Goal: Task Accomplishment & Management: Use online tool/utility

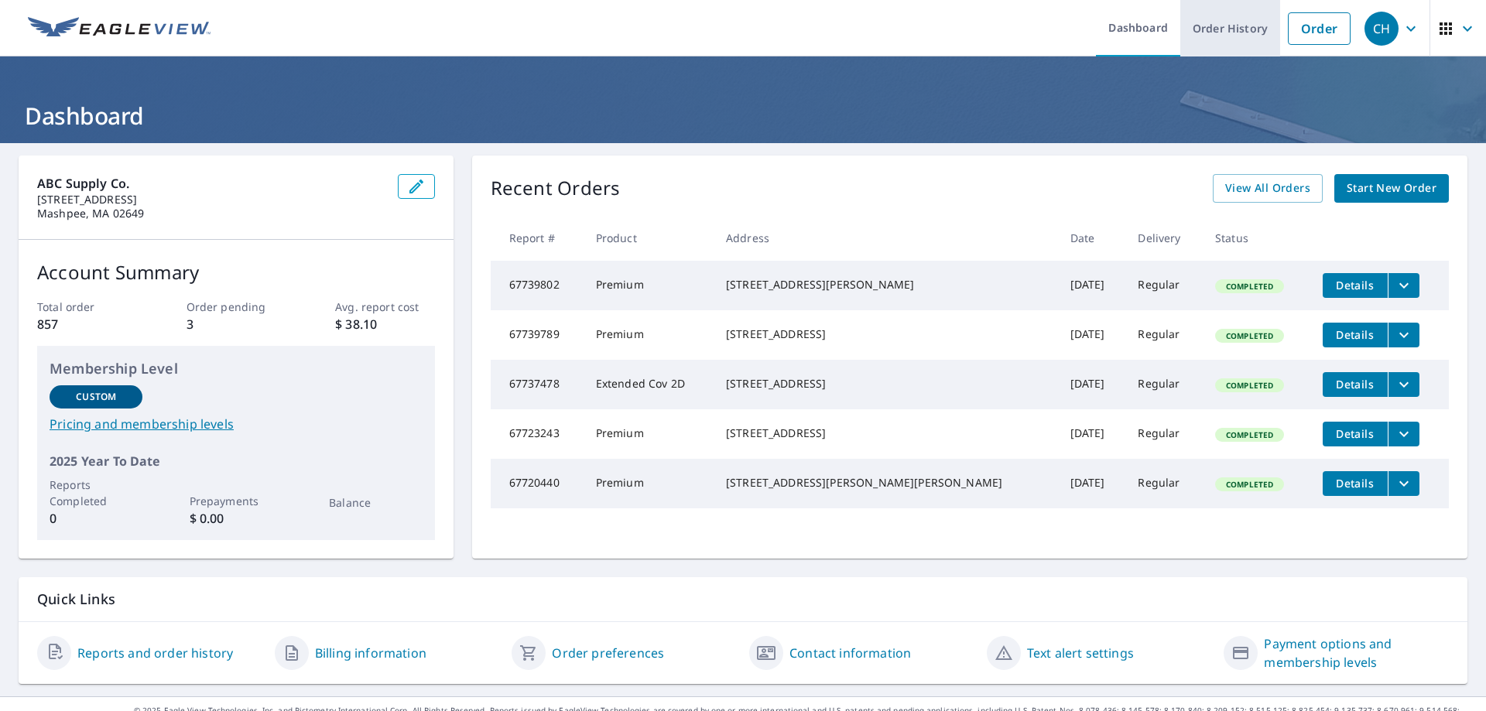
click at [1209, 32] on link "Order History" at bounding box center [1230, 28] width 100 height 56
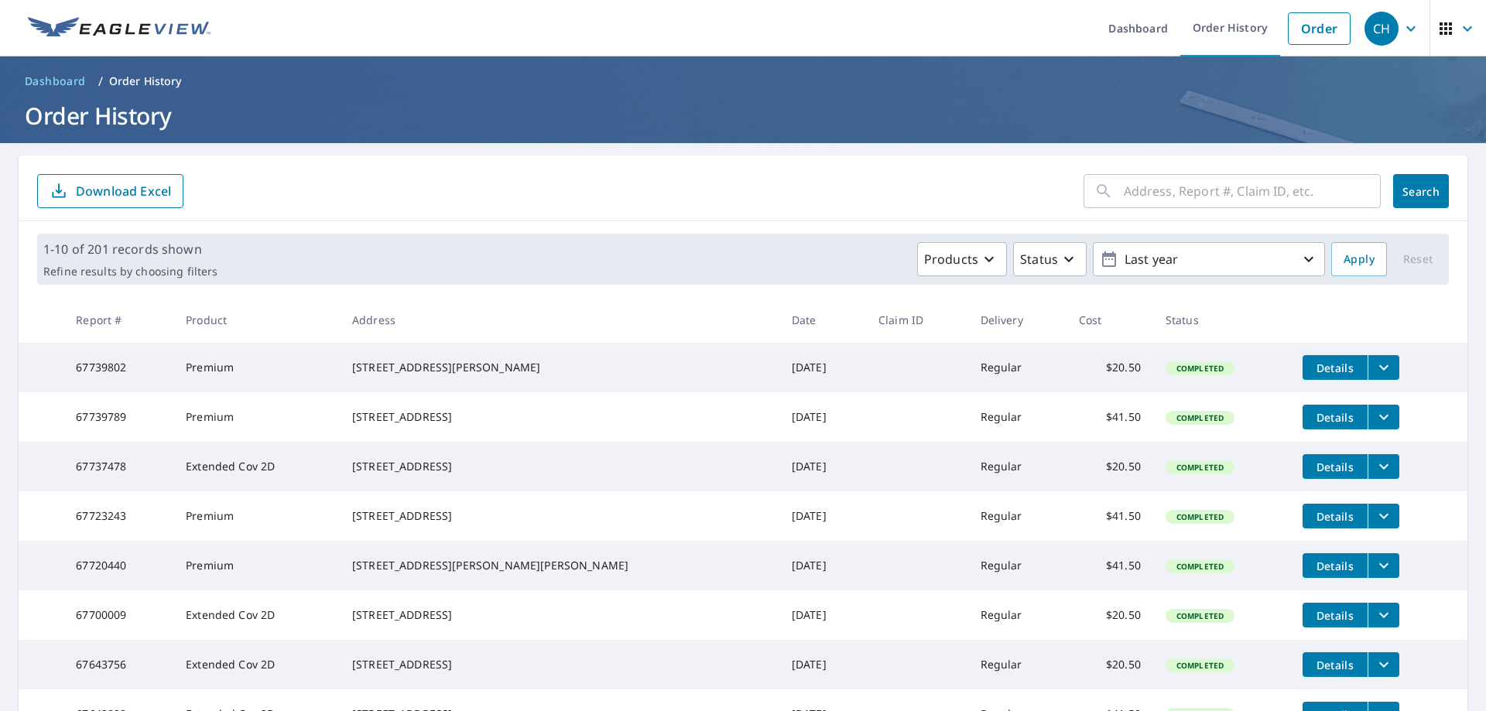
click at [1161, 193] on input "text" at bounding box center [1252, 190] width 257 height 43
type input "6"
type input "39 bitter"
click at [1405, 188] on span "Search" at bounding box center [1420, 191] width 31 height 15
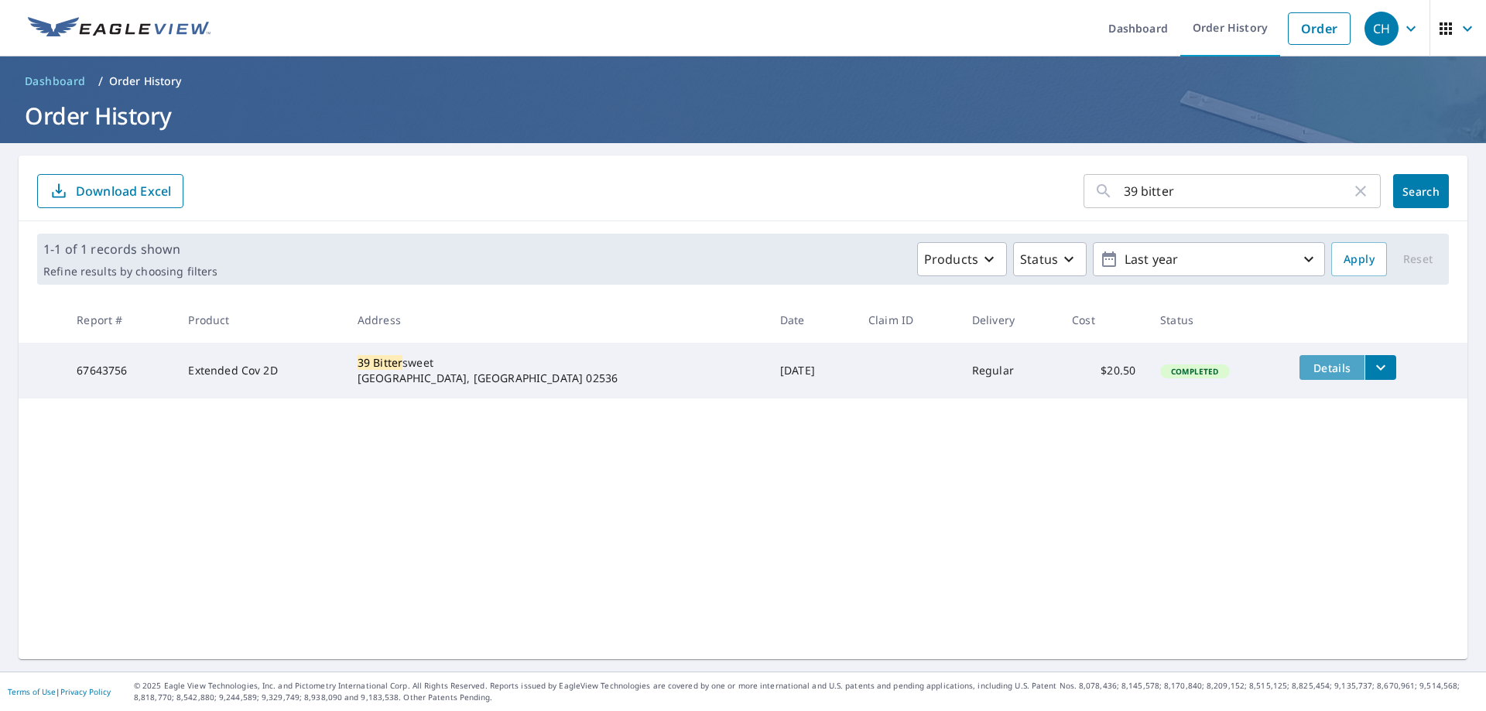
click at [1308, 370] on span "Details" at bounding box center [1331, 368] width 46 height 15
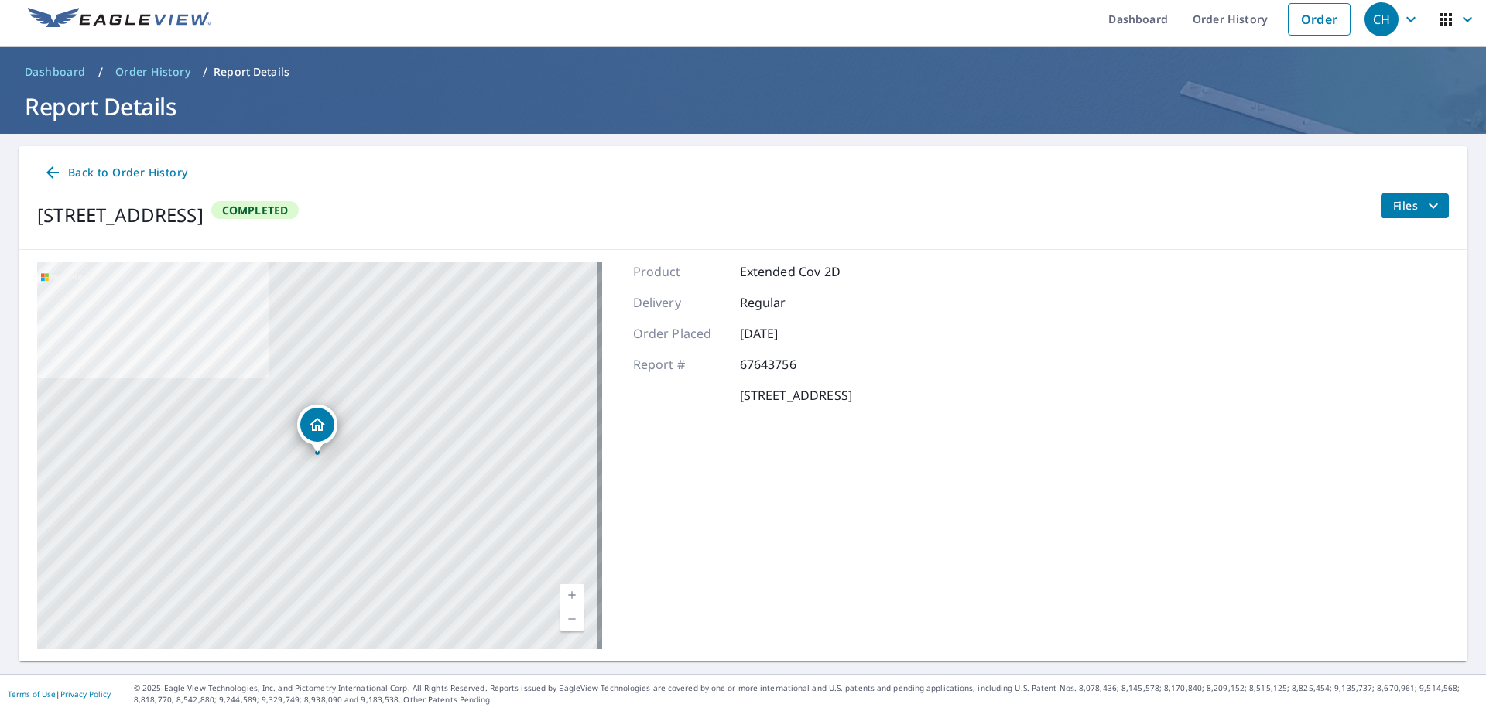
scroll to position [12, 0]
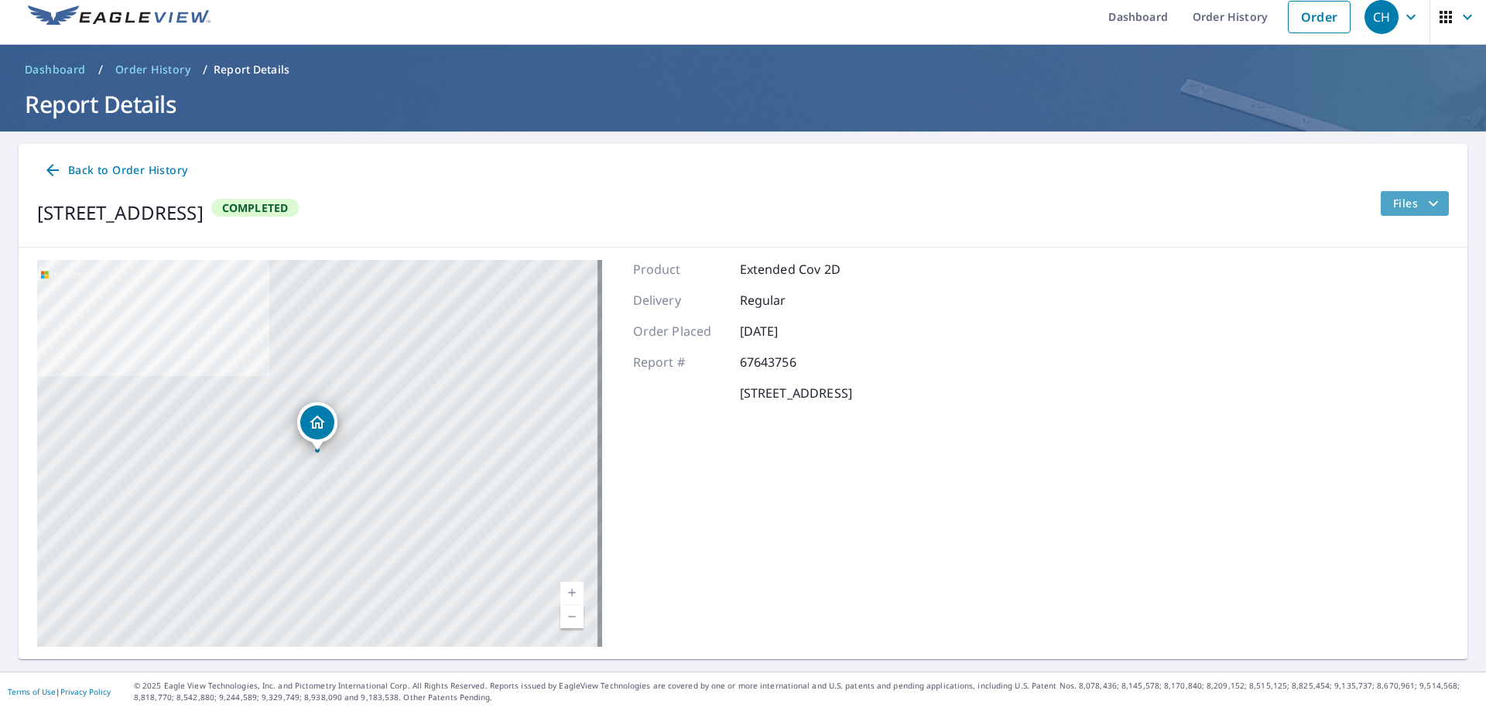
click at [1397, 199] on span "Files" at bounding box center [1418, 203] width 50 height 19
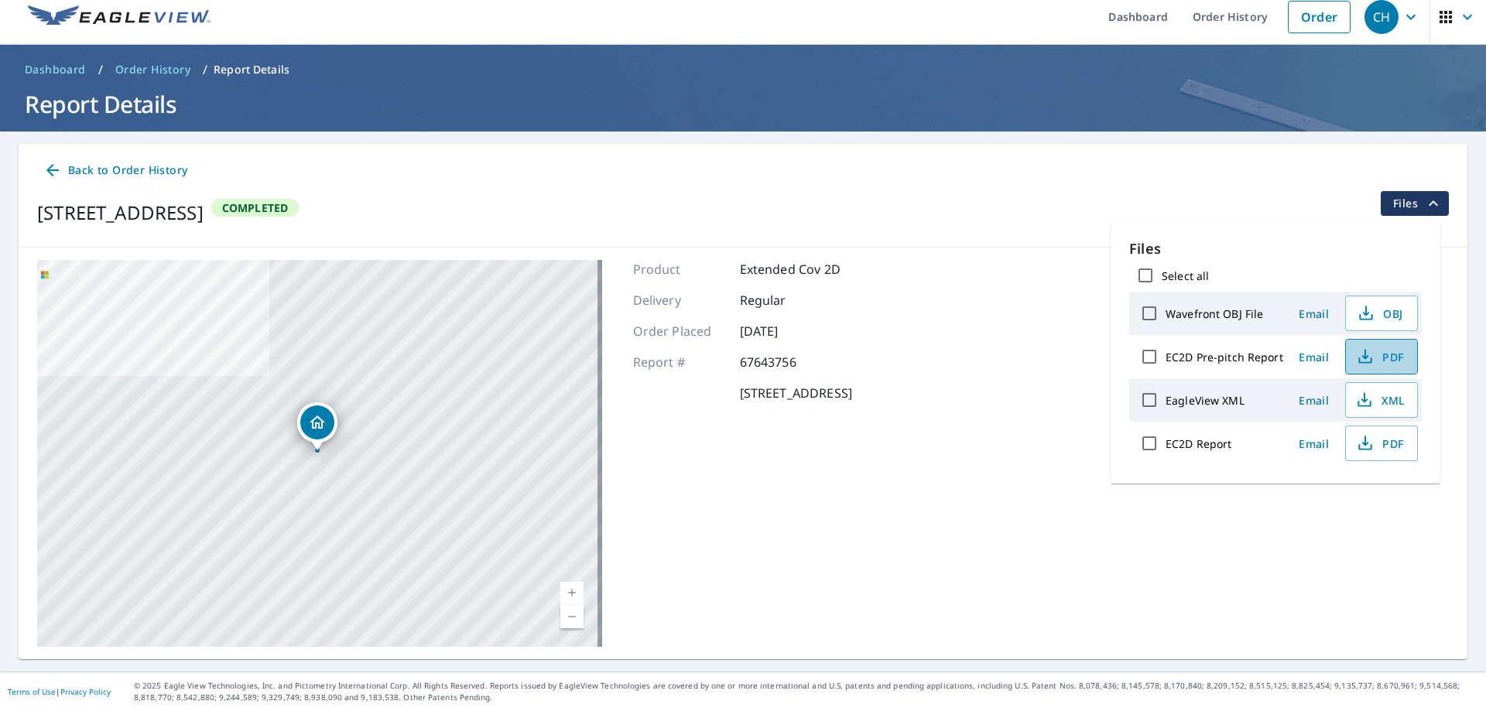
click at [1369, 357] on icon "button" at bounding box center [1365, 356] width 19 height 19
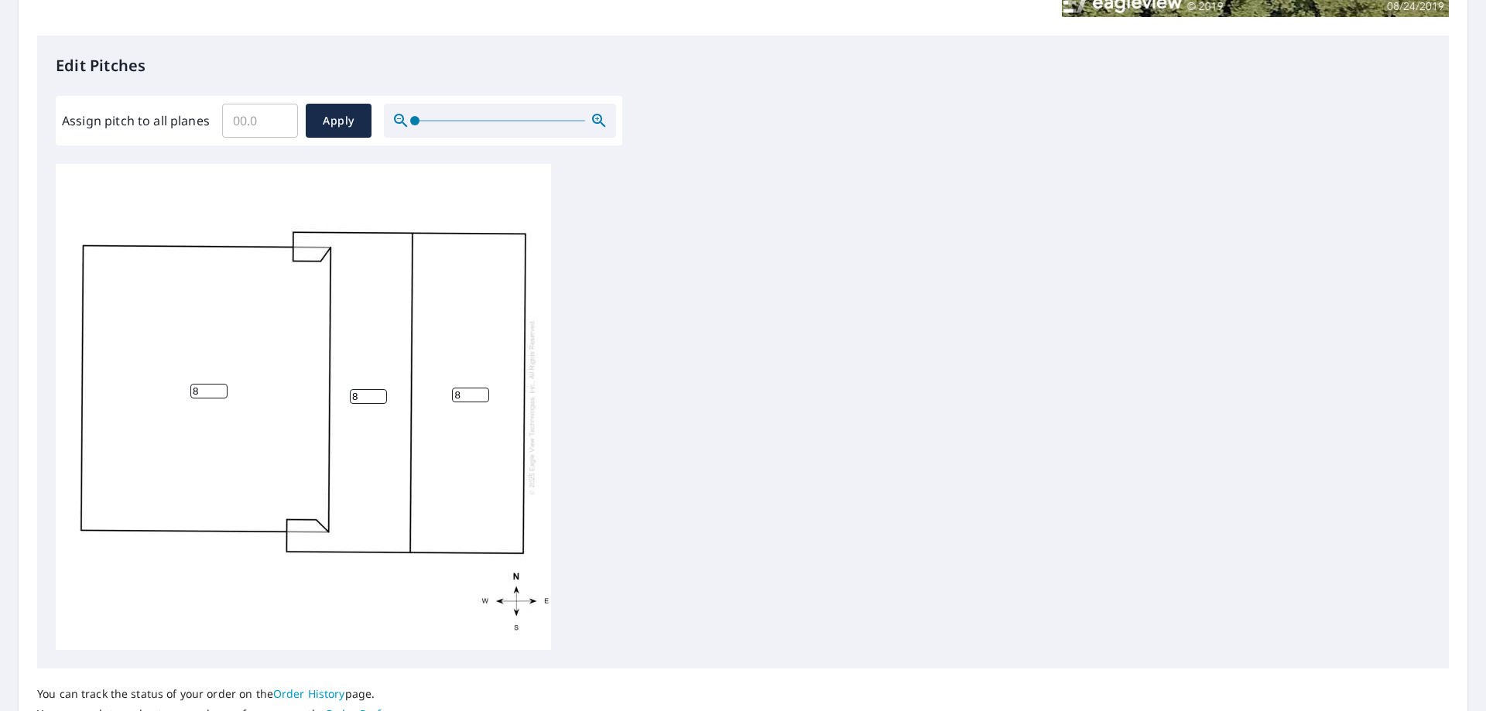
scroll to position [387, 0]
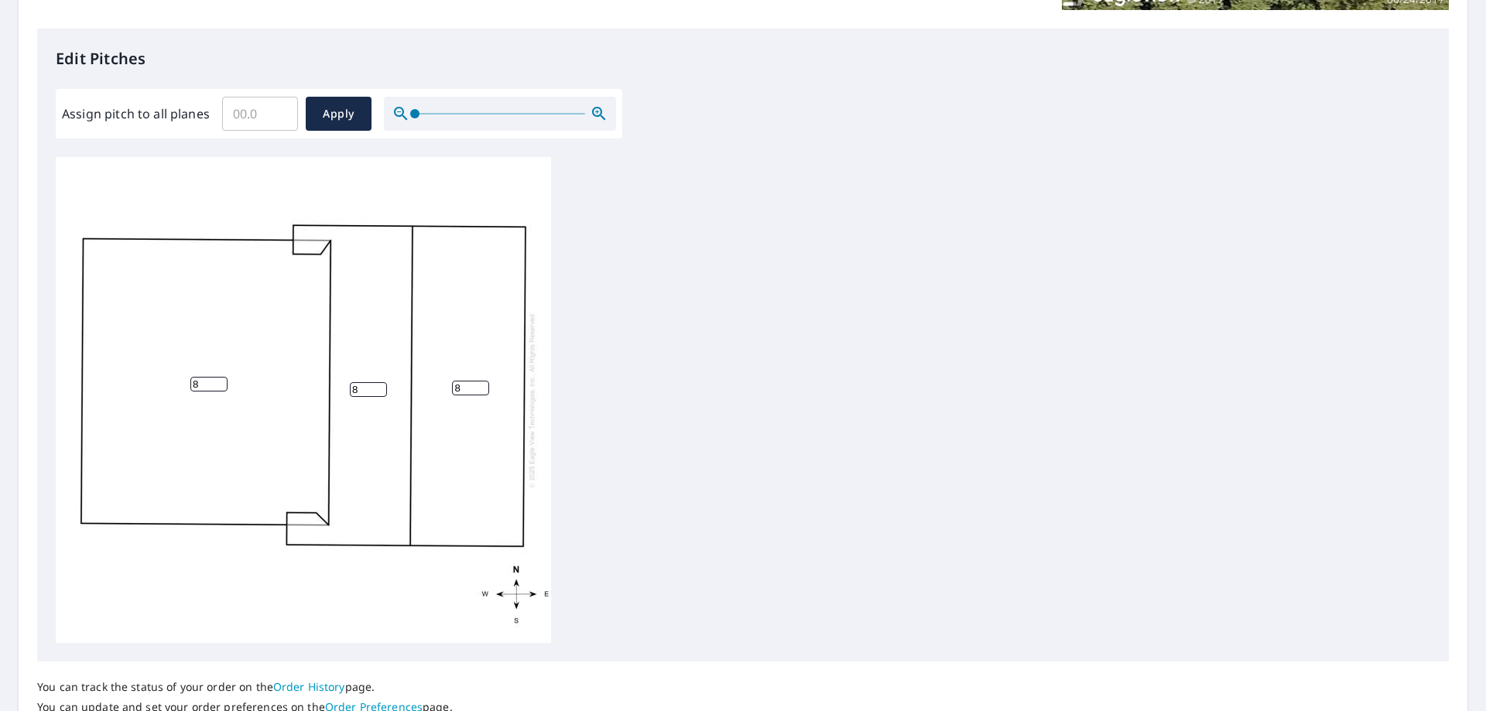
drag, startPoint x: 208, startPoint y: 382, endPoint x: 180, endPoint y: 388, distance: 29.3
click at [180, 388] on div "8 8 8" at bounding box center [303, 400] width 495 height 486
type input "4"
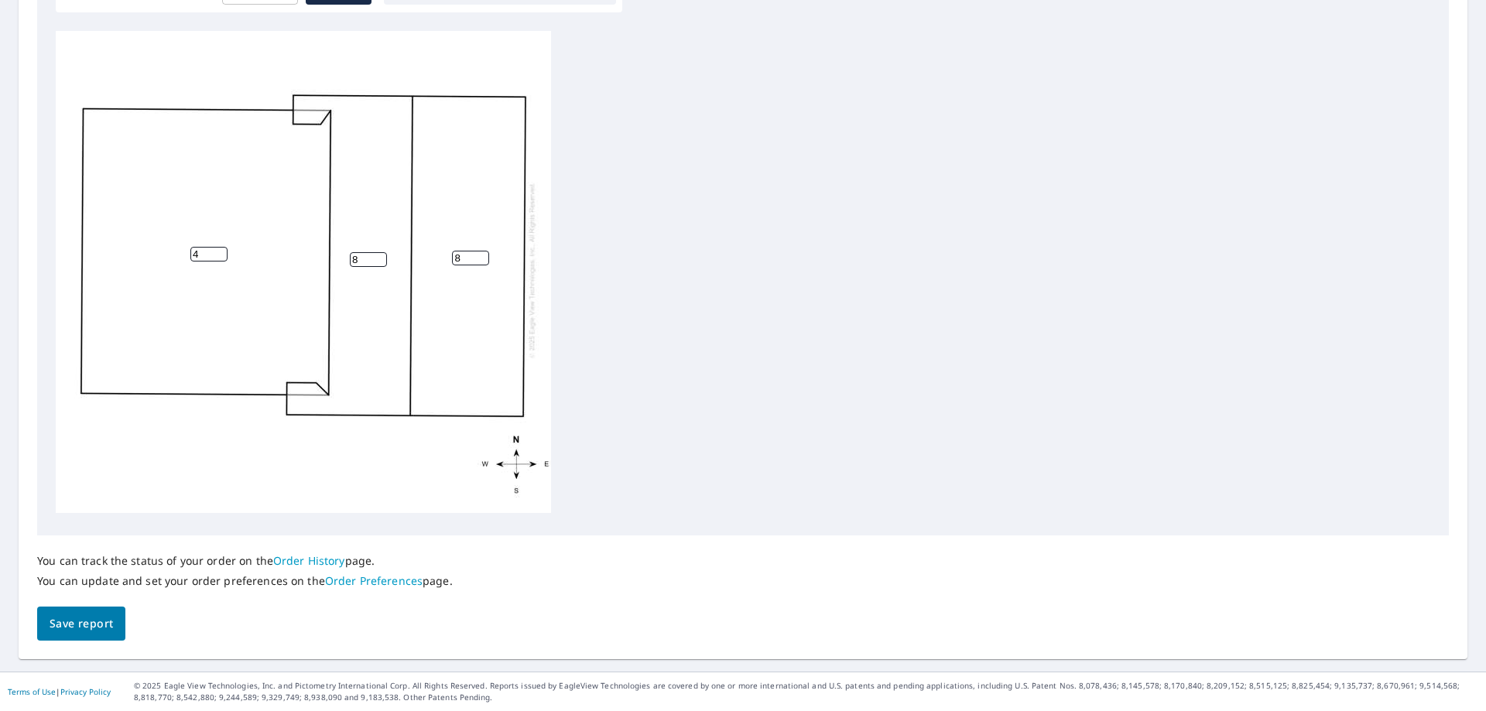
scroll to position [15, 0]
click at [99, 628] on span "Save report" at bounding box center [81, 623] width 63 height 19
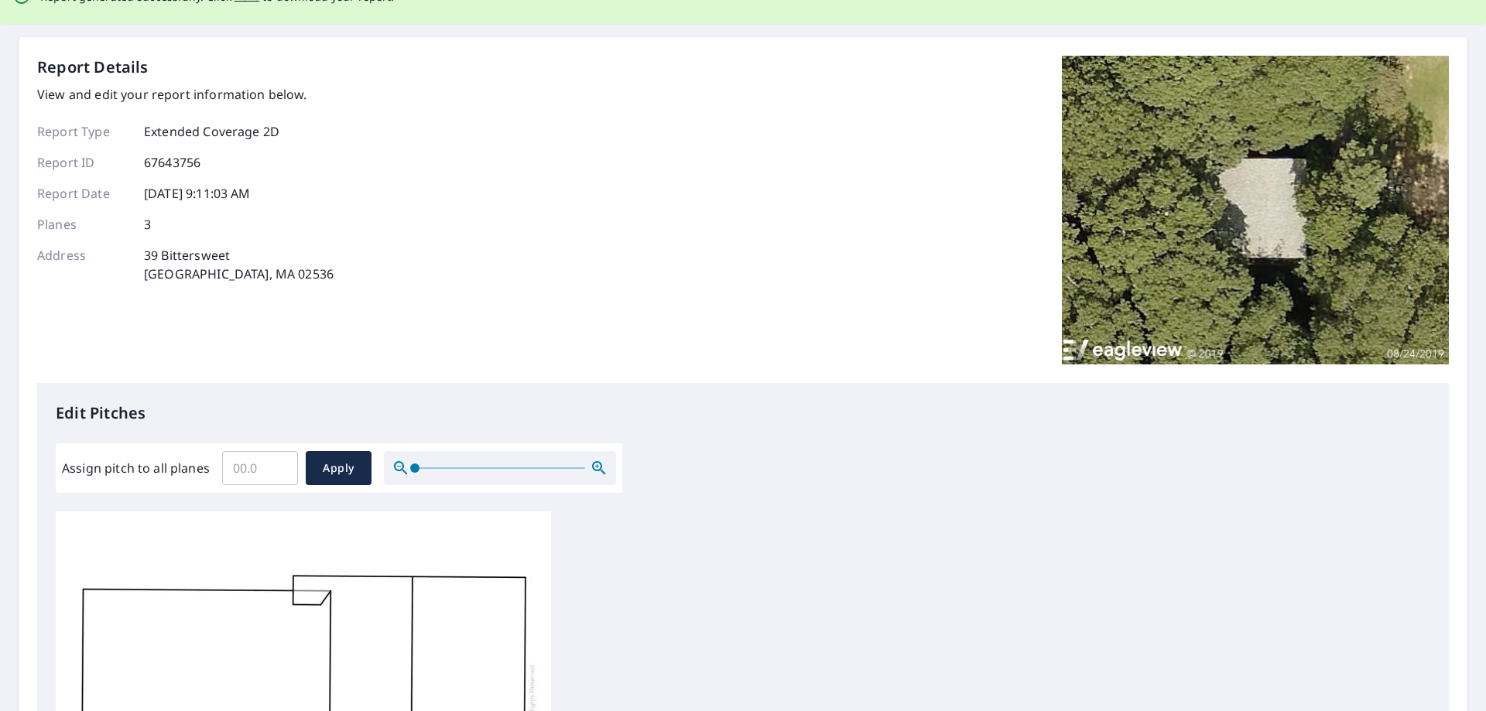
scroll to position [0, 0]
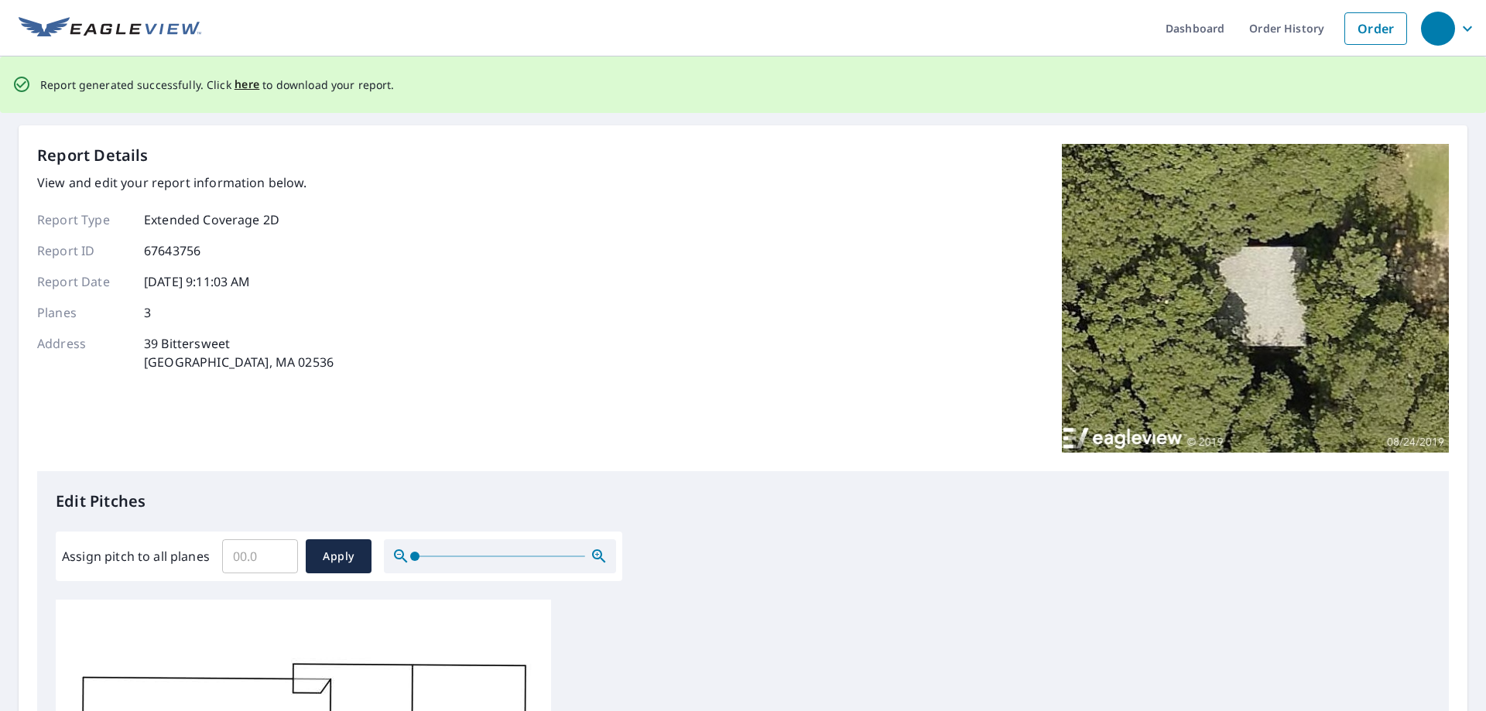
drag, startPoint x: 247, startPoint y: 88, endPoint x: 251, endPoint y: 95, distance: 8.0
click at [251, 95] on div "Report generated successfully. Click here to download your report." at bounding box center [217, 85] width 354 height 32
click at [245, 88] on span "here" at bounding box center [247, 84] width 26 height 19
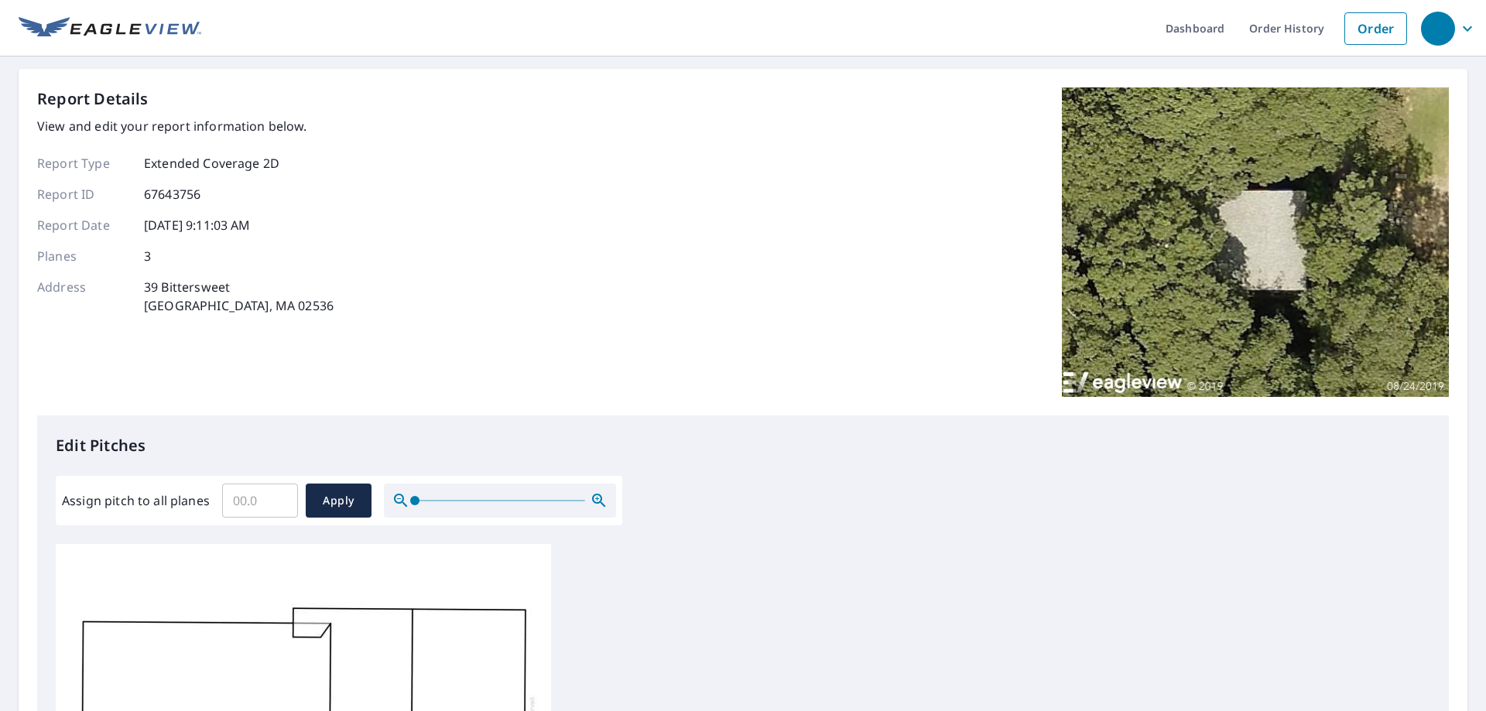
click at [239, 84] on div "Report Details View and edit your report information below. Report Type Extende…" at bounding box center [743, 620] width 1449 height 1103
